Goal: Use online tool/utility: Use online tool/utility

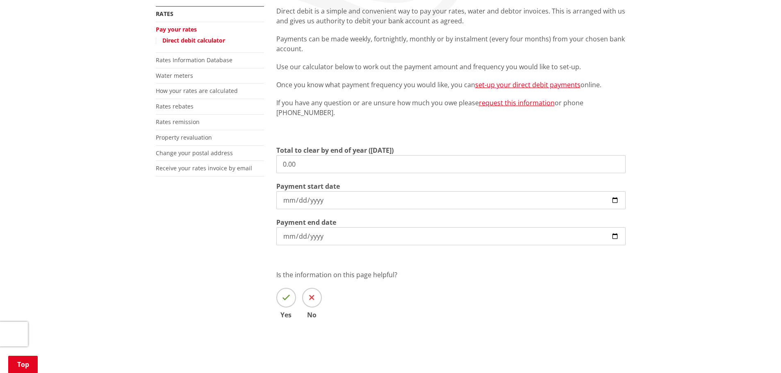
scroll to position [41, 0]
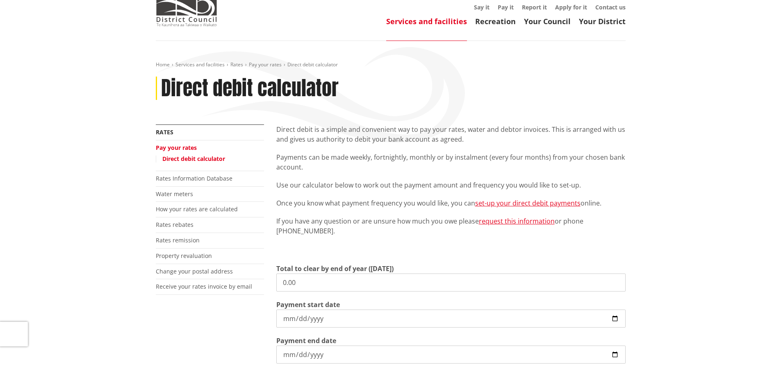
drag, startPoint x: 321, startPoint y: 285, endPoint x: 262, endPoint y: 283, distance: 59.1
click at [262, 283] on div "More from this section Rates Pay your rates Direct debit calculator Rates Infor…" at bounding box center [391, 293] width 482 height 337
type input "2,317.51"
click at [291, 316] on input "[DATE]" at bounding box center [450, 319] width 349 height 18
type input "[DATE]"
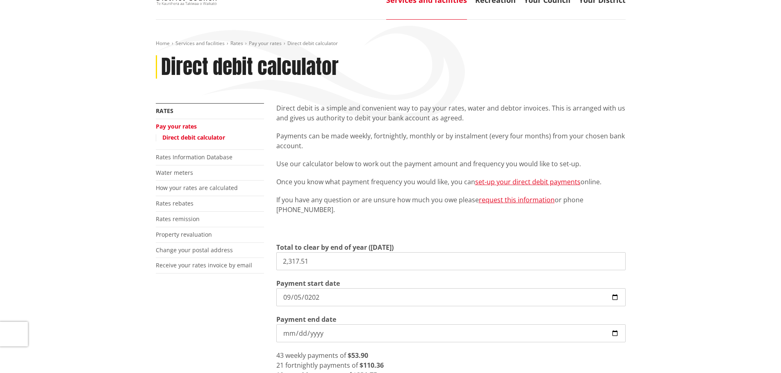
scroll to position [82, 0]
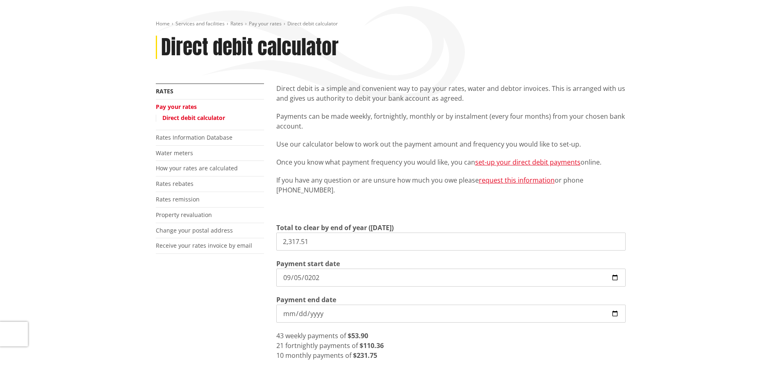
click at [290, 312] on input "[DATE]" at bounding box center [450, 314] width 349 height 18
type input "[DATE]"
drag, startPoint x: 291, startPoint y: 311, endPoint x: 277, endPoint y: 313, distance: 14.6
click at [277, 313] on input "Payment end date" at bounding box center [450, 314] width 349 height 18
click at [284, 315] on input "Payment end date" at bounding box center [450, 314] width 349 height 18
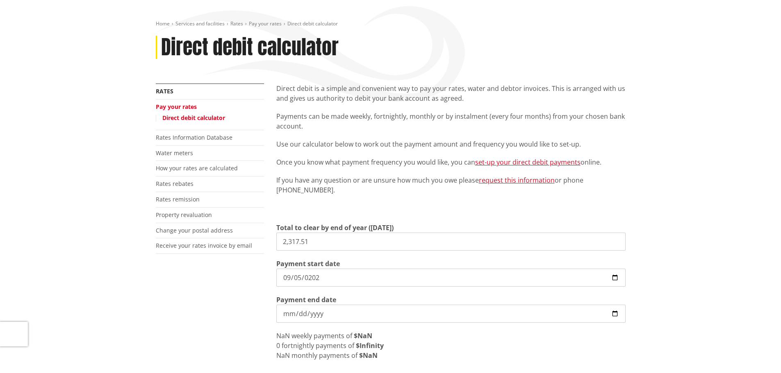
type input "[DATE]"
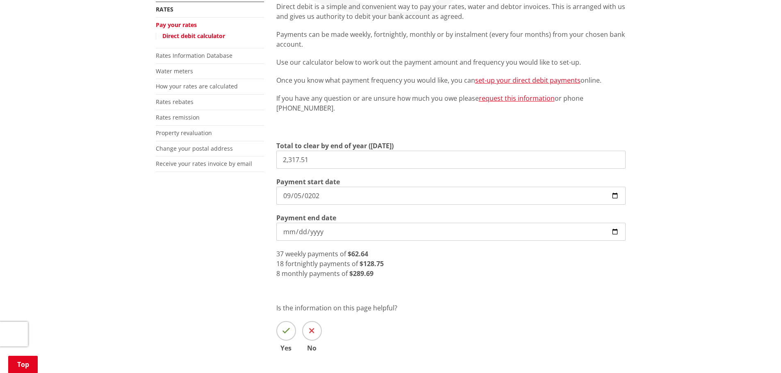
scroll to position [123, 0]
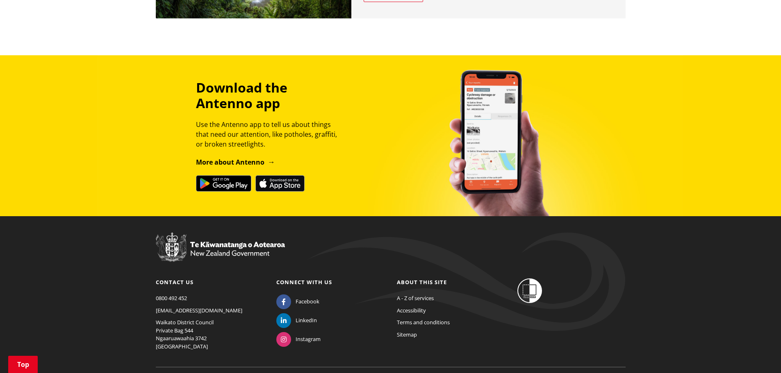
scroll to position [940, 0]
